Goal: Check status: Check status

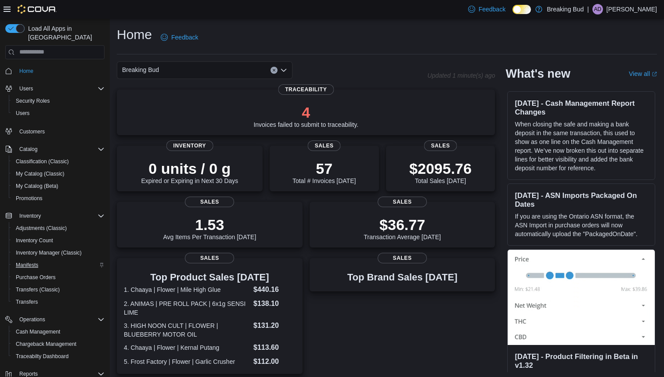
click at [25, 260] on span "Manifests" at bounding box center [27, 265] width 22 height 11
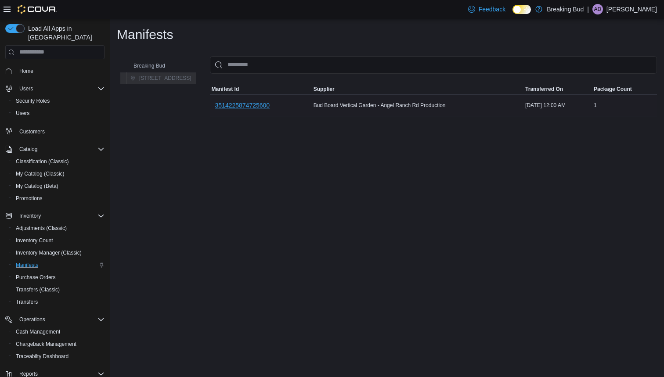
click at [248, 104] on span "3514225874725600" at bounding box center [242, 105] width 55 height 9
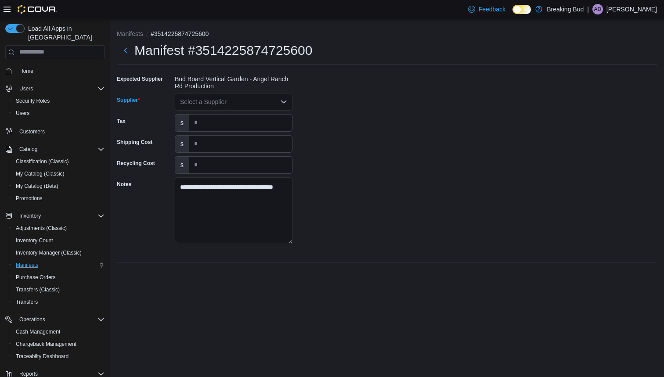
click at [239, 95] on div "Select a Supplier" at bounding box center [234, 102] width 118 height 18
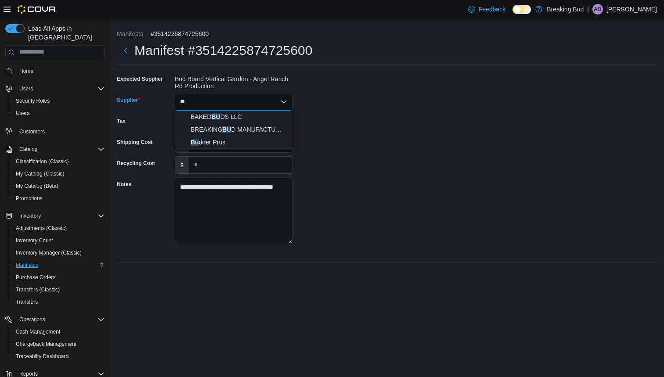
type input "*"
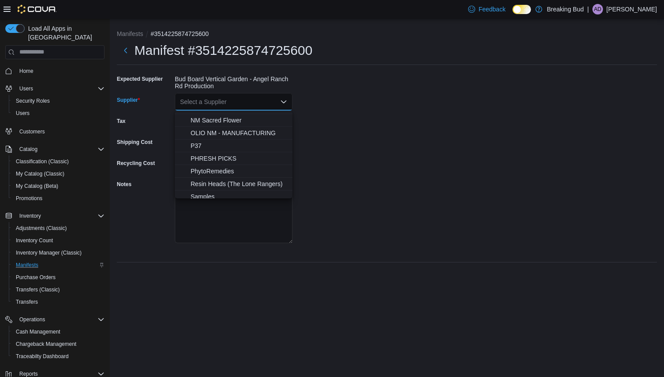
scroll to position [317, 0]
